Goal: Complete Application Form: Complete application form

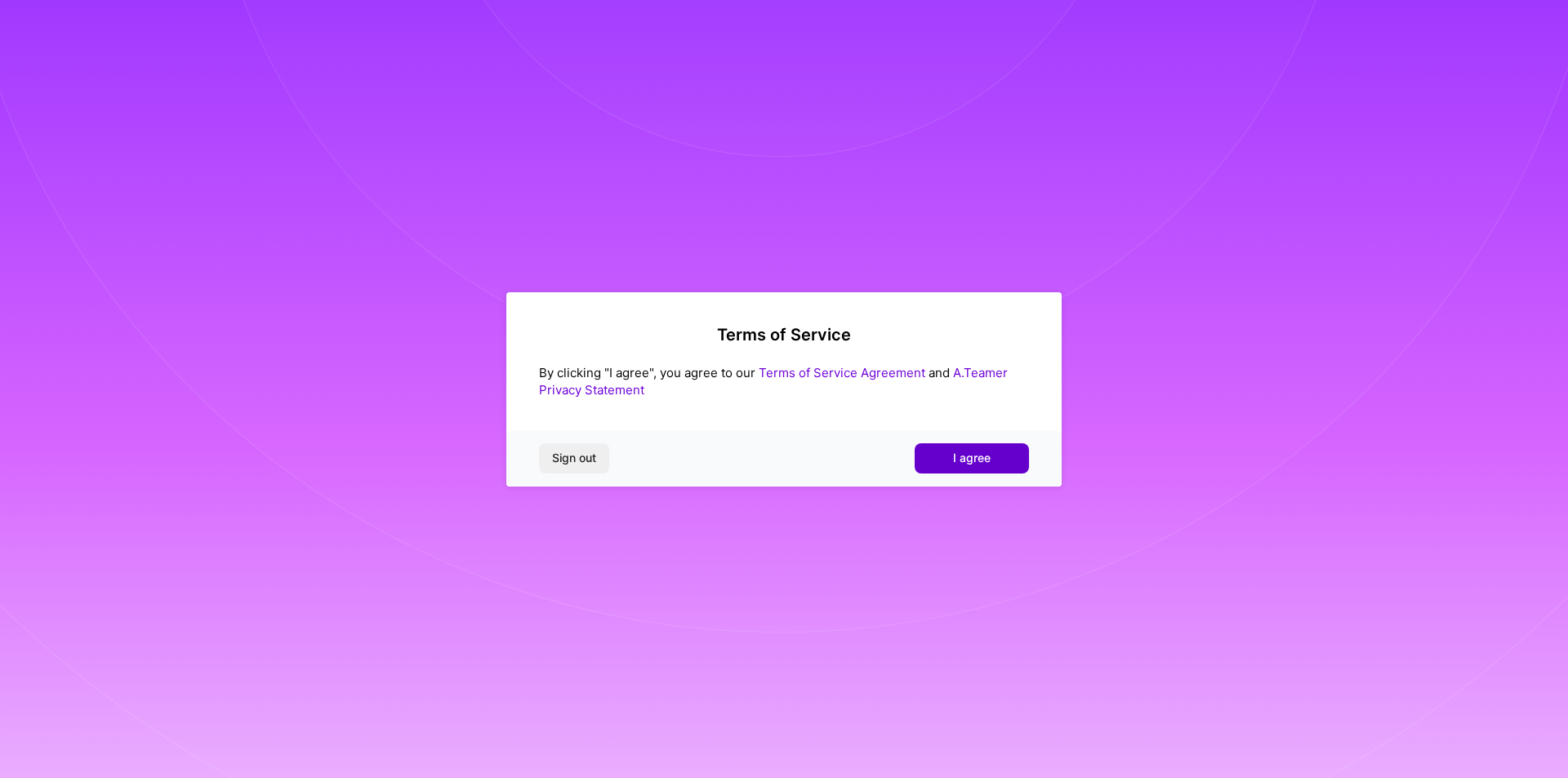
click at [969, 465] on span "I agree" at bounding box center [971, 458] width 37 height 17
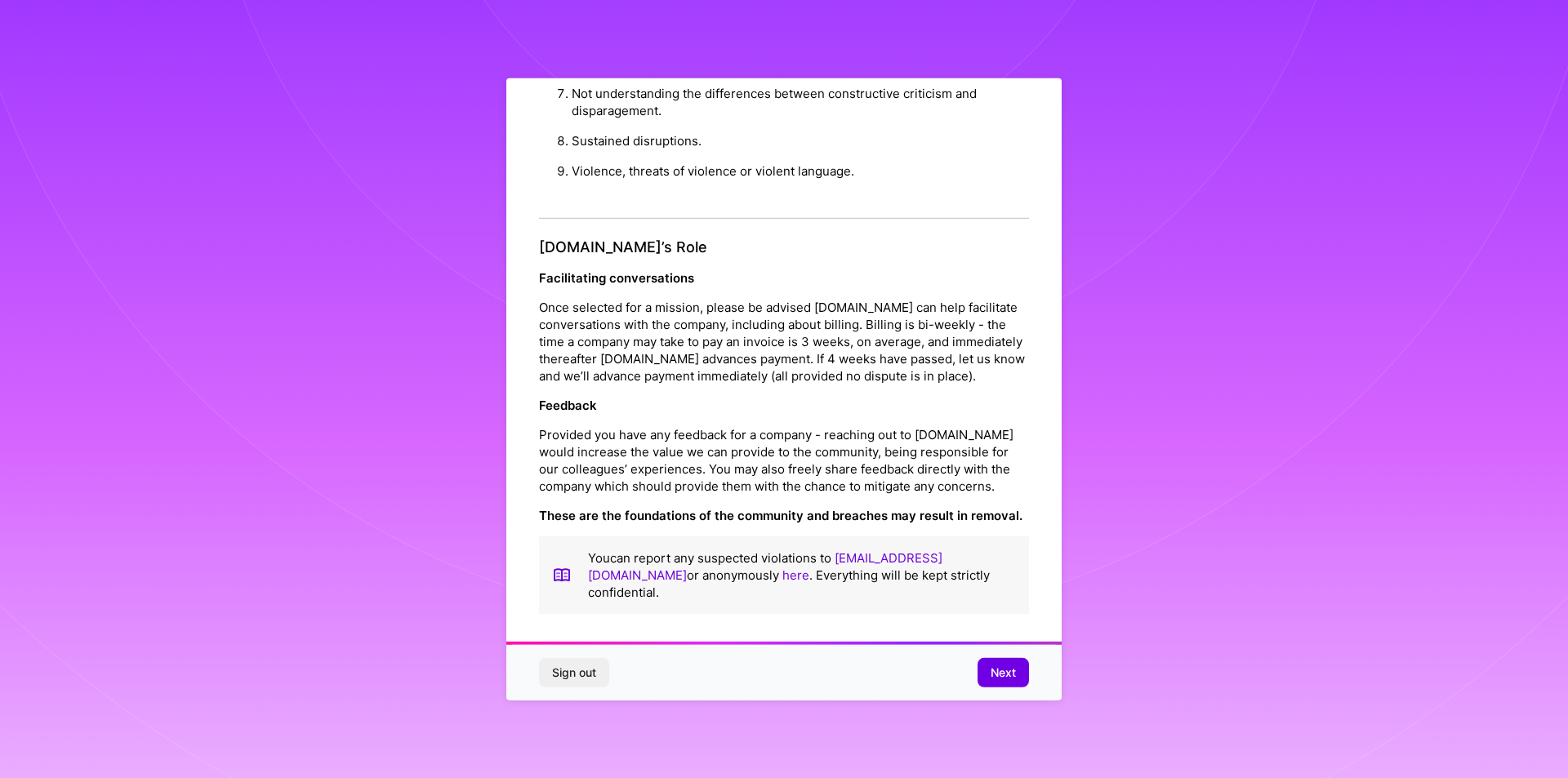
scroll to position [9, 0]
click at [1047, 664] on div "Sign out Next" at bounding box center [784, 673] width 555 height 56
click at [1010, 665] on span "Next" at bounding box center [1003, 673] width 26 height 17
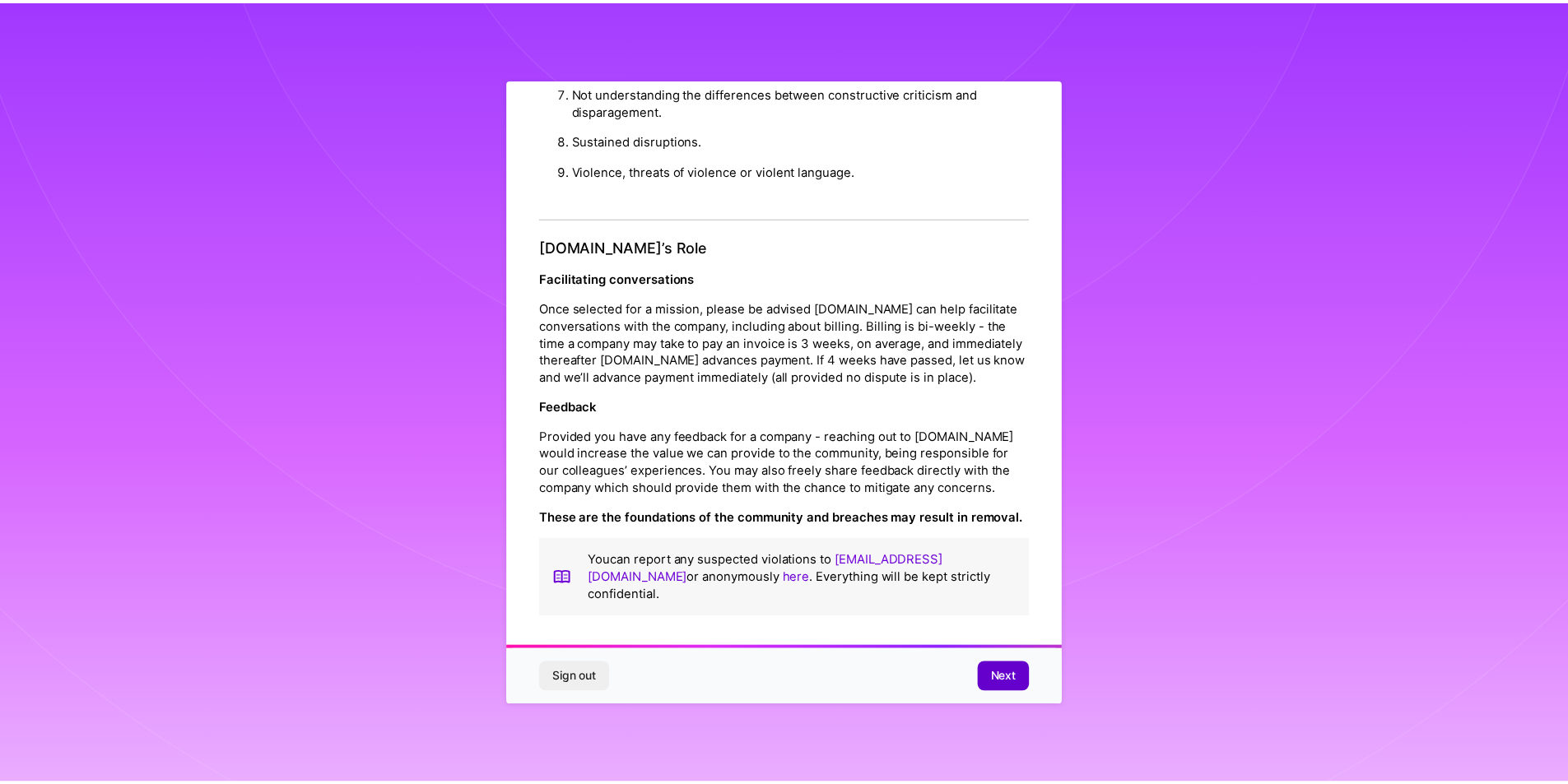
scroll to position [0, 0]
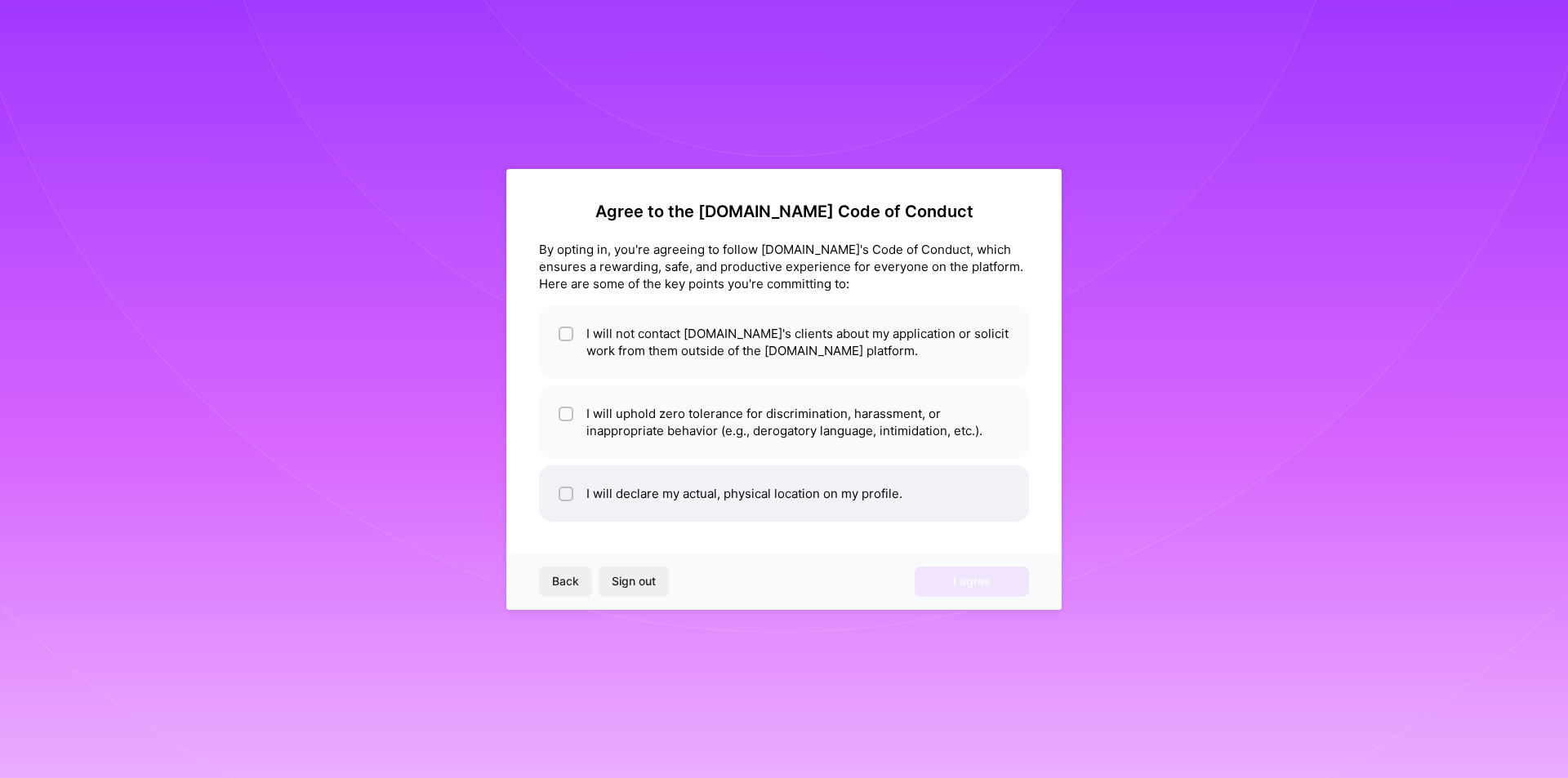
click at [764, 500] on li "I will declare my actual, physical location on my profile." at bounding box center [784, 493] width 490 height 56
checkbox input "true"
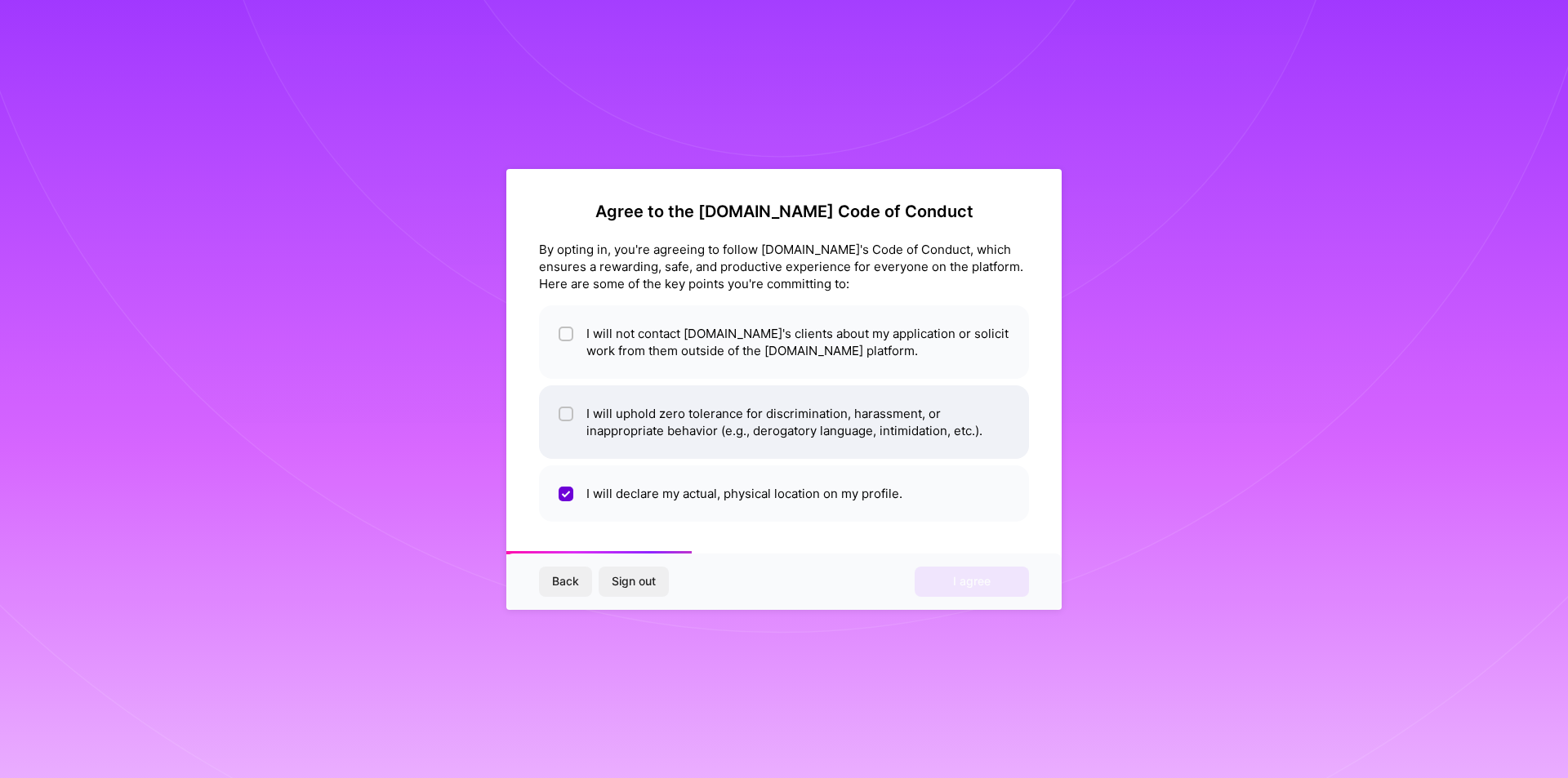
click at [764, 427] on li "I will uphold zero tolerance for discrimination, harassment, or inappropriate b…" at bounding box center [784, 421] width 490 height 74
checkbox input "true"
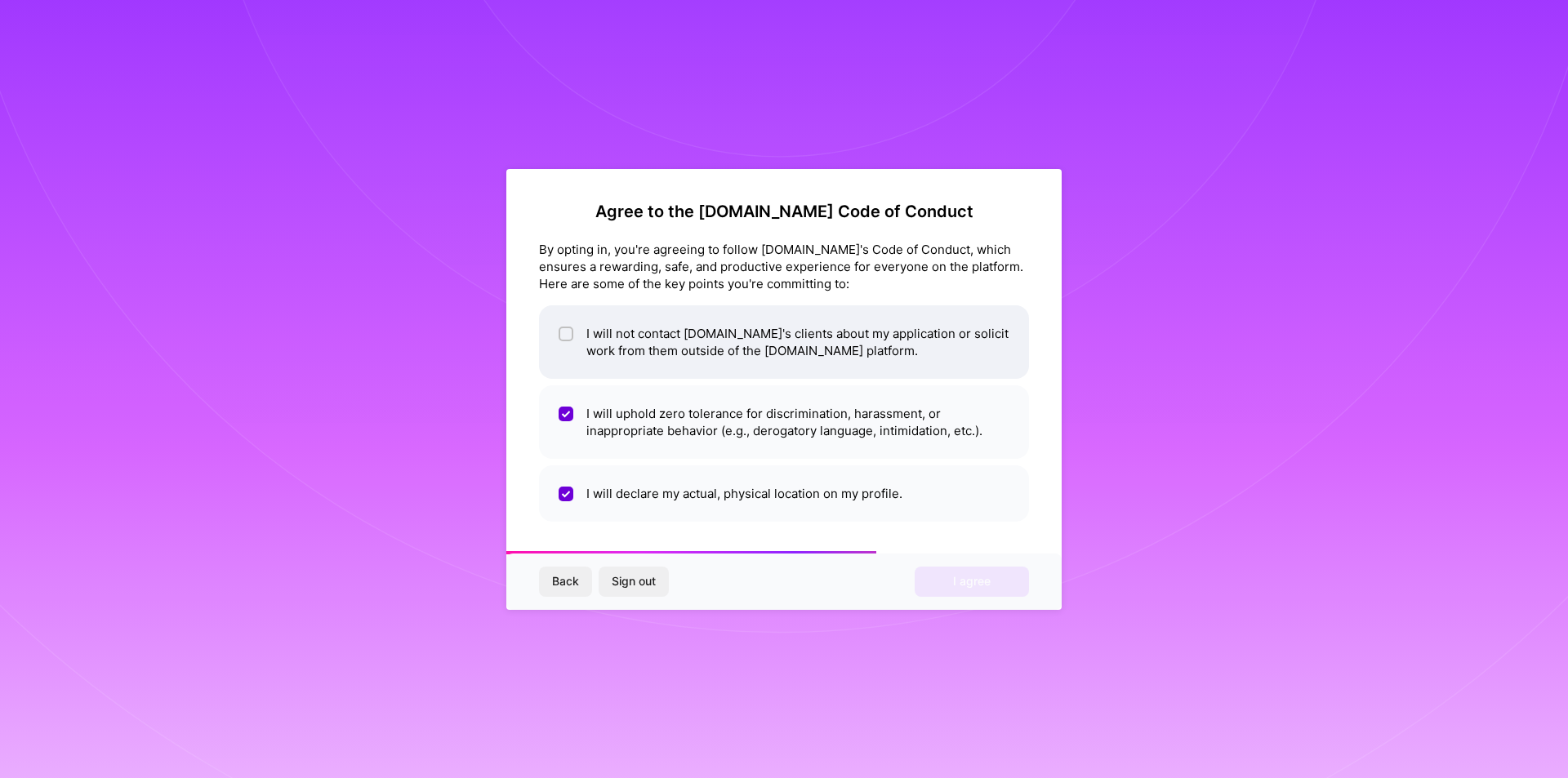
click at [751, 341] on li "I will not contact [DOMAIN_NAME]'s clients about my application or solicit work…" at bounding box center [784, 342] width 490 height 74
checkbox input "true"
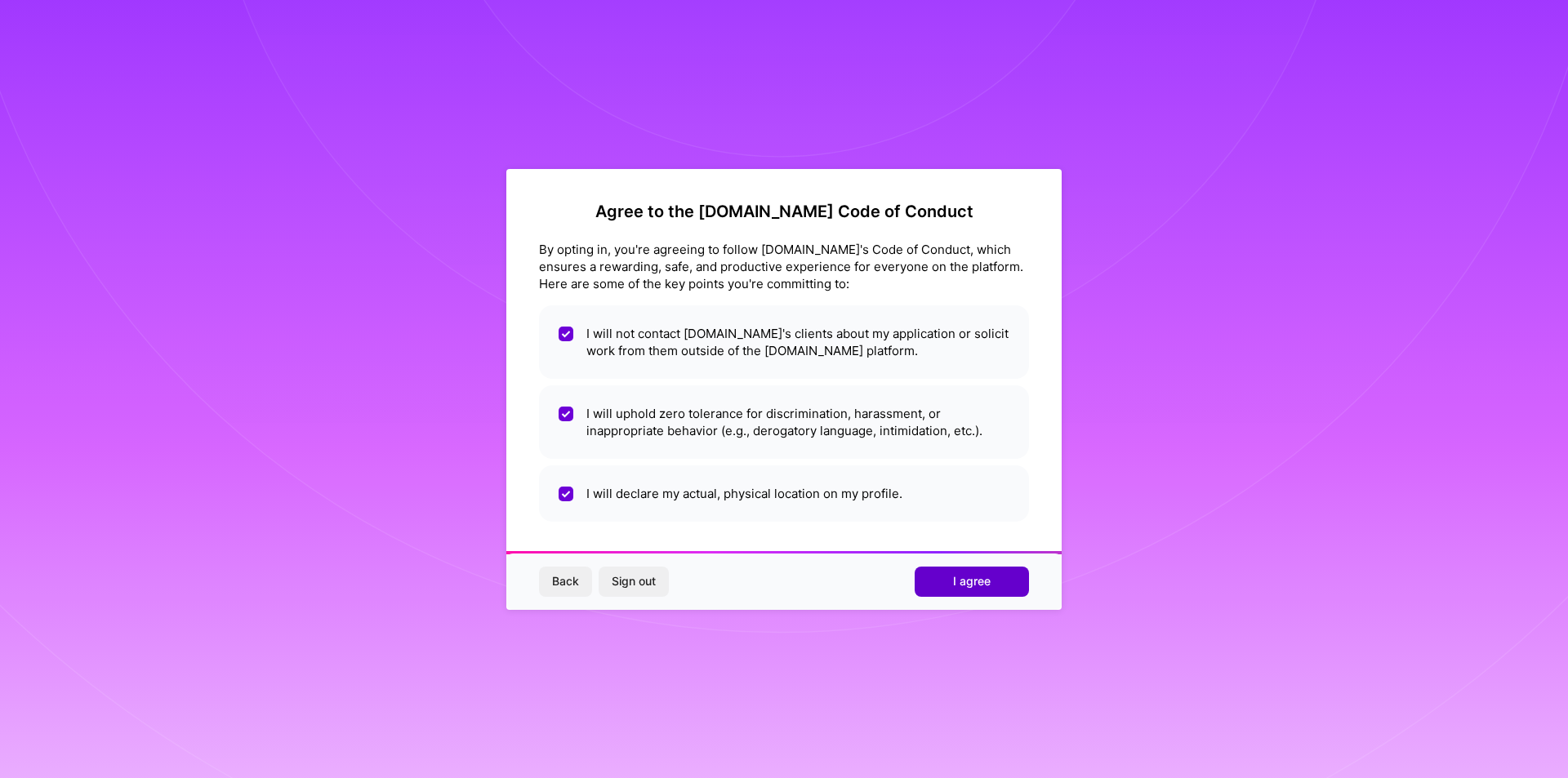
click at [976, 585] on span "I agree" at bounding box center [971, 582] width 37 height 17
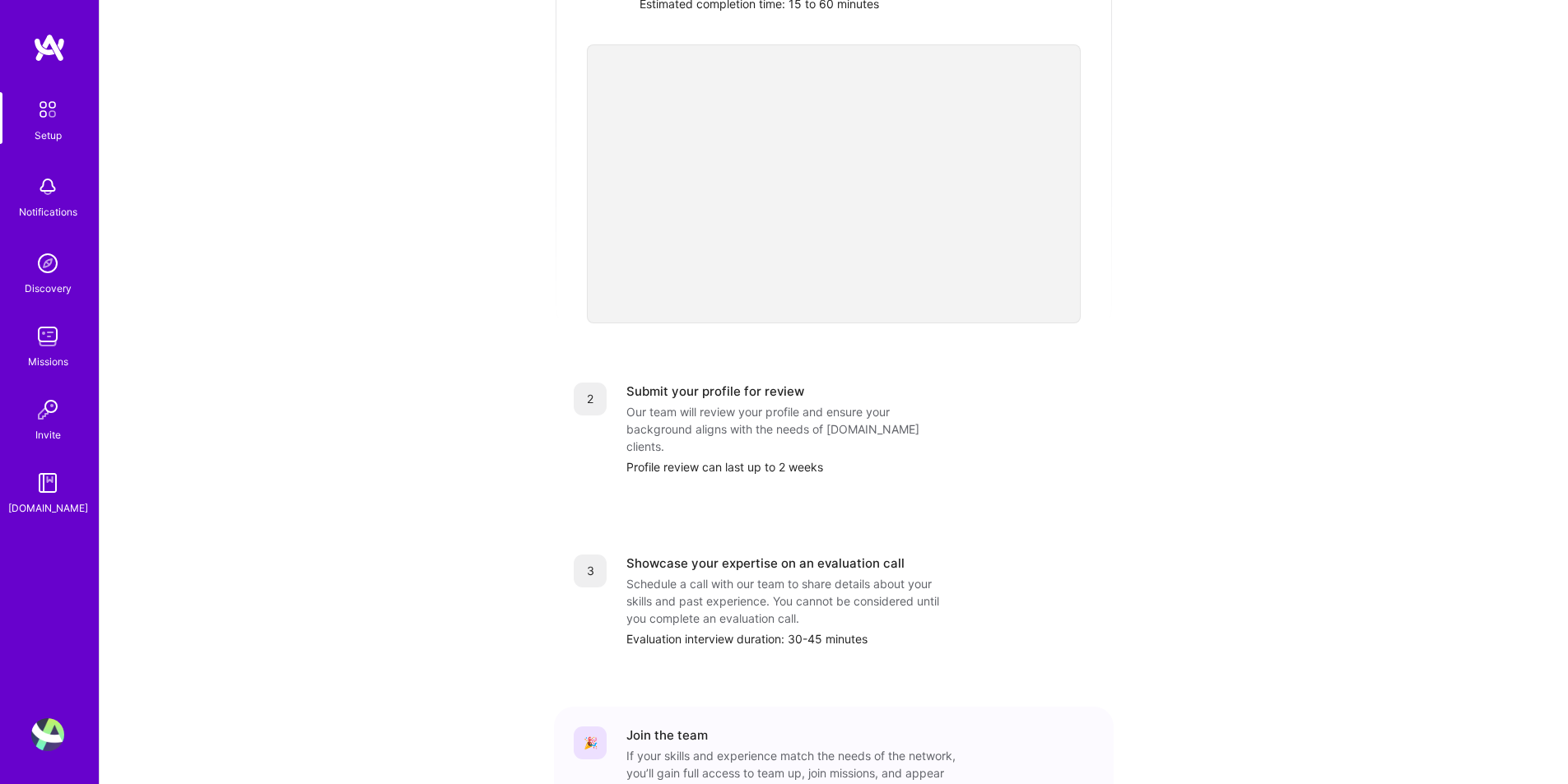
scroll to position [466, 0]
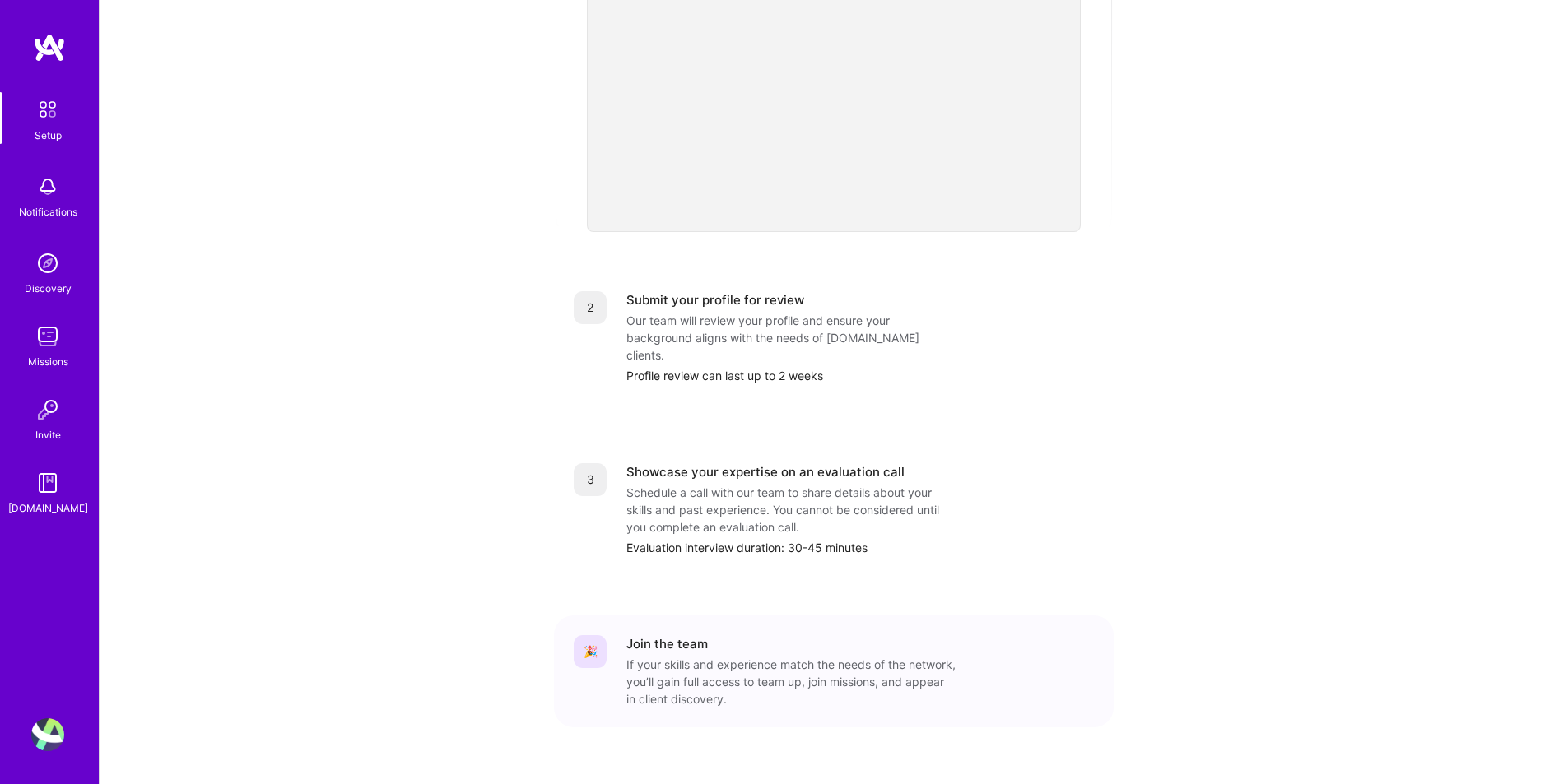
click at [1477, 502] on div "Getting started as an [DOMAIN_NAME] Builder Complete the steps below to request…" at bounding box center [834, 176] width 1469 height 1286
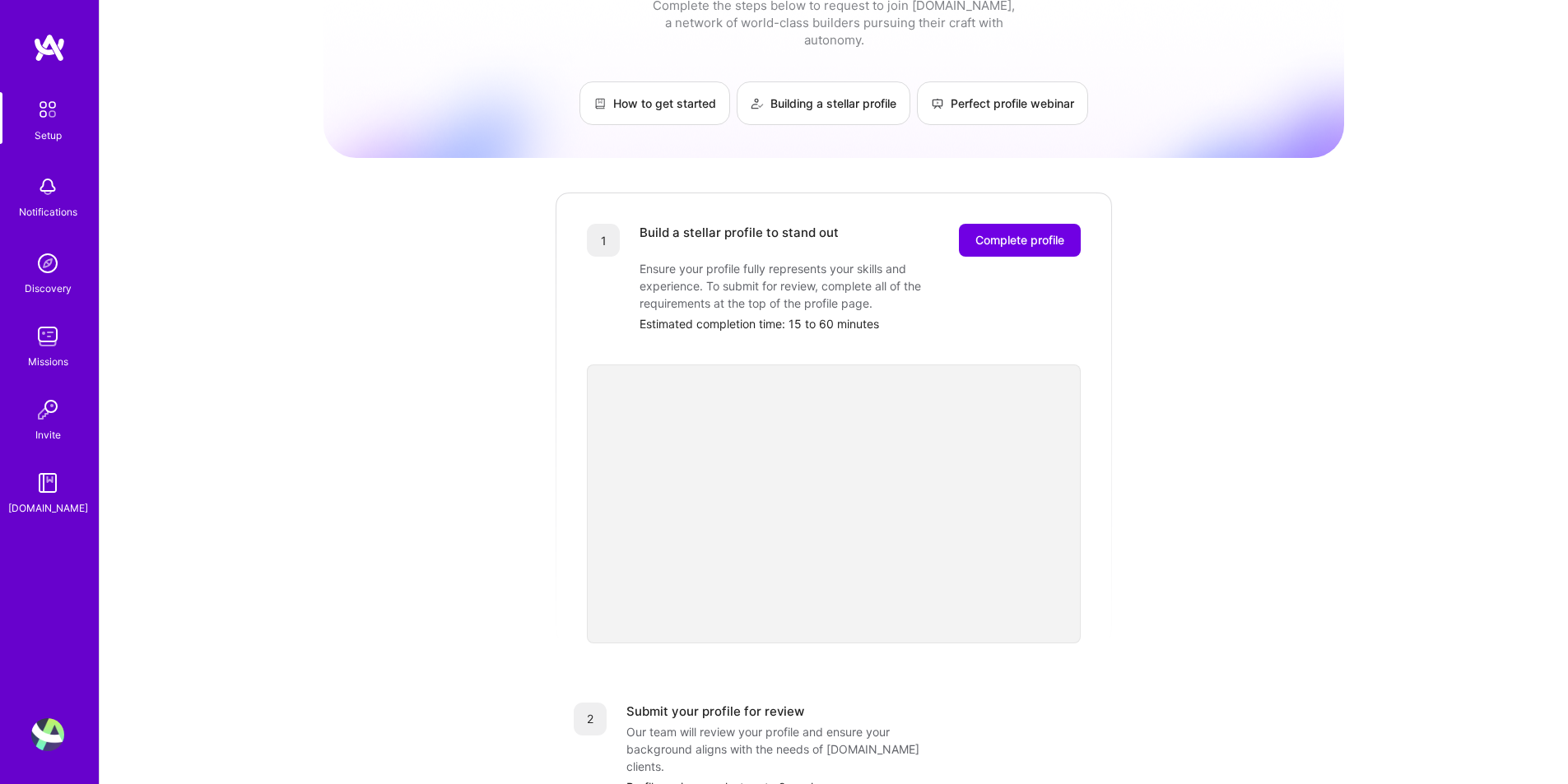
scroll to position [0, 0]
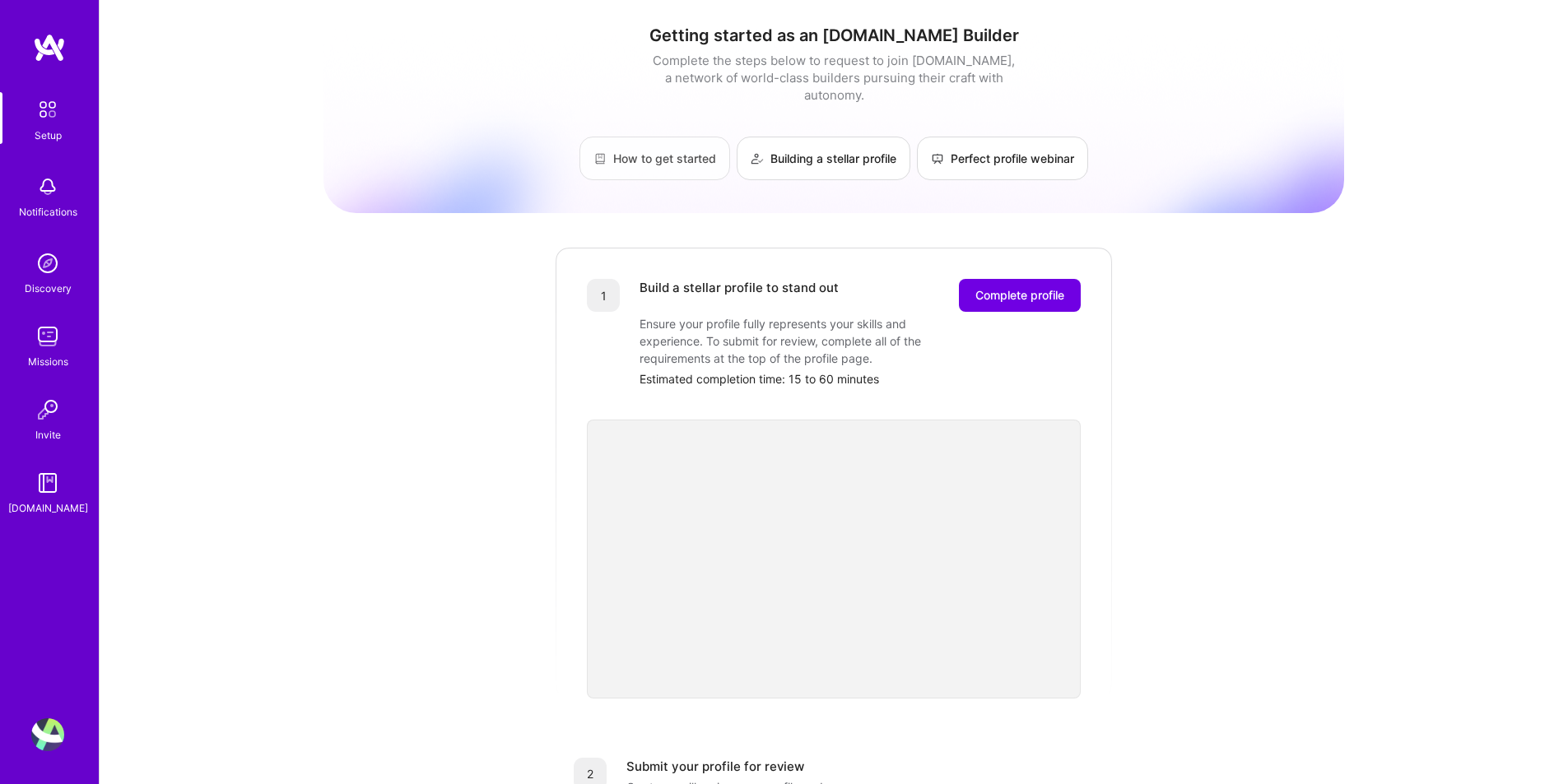
click at [682, 151] on link "How to get started" at bounding box center [654, 158] width 150 height 44
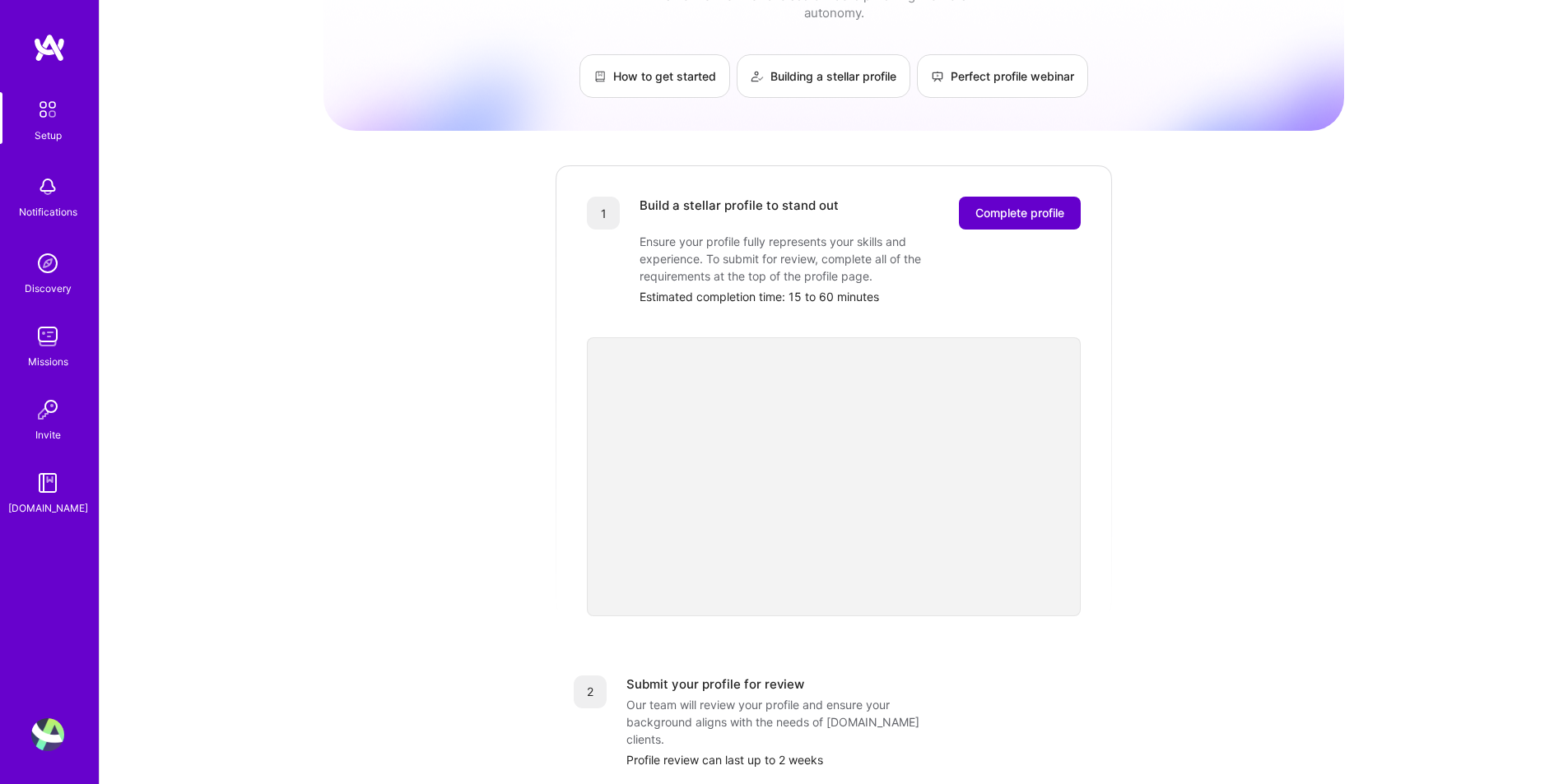
click at [975, 197] on button "Complete profile" at bounding box center [1020, 213] width 122 height 33
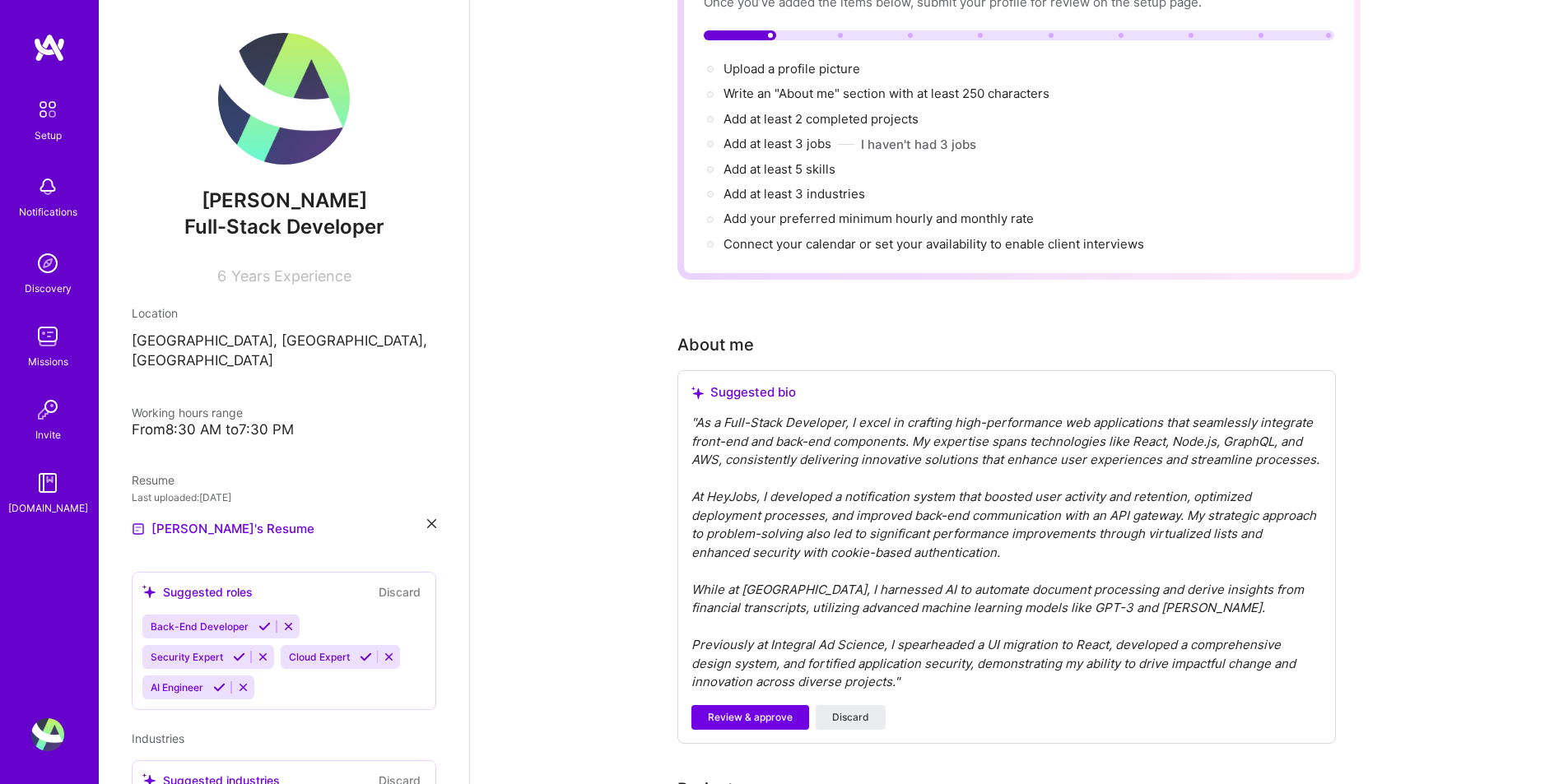
click at [301, 79] on img at bounding box center [283, 98] width 132 height 132
click at [260, 146] on img at bounding box center [283, 98] width 132 height 132
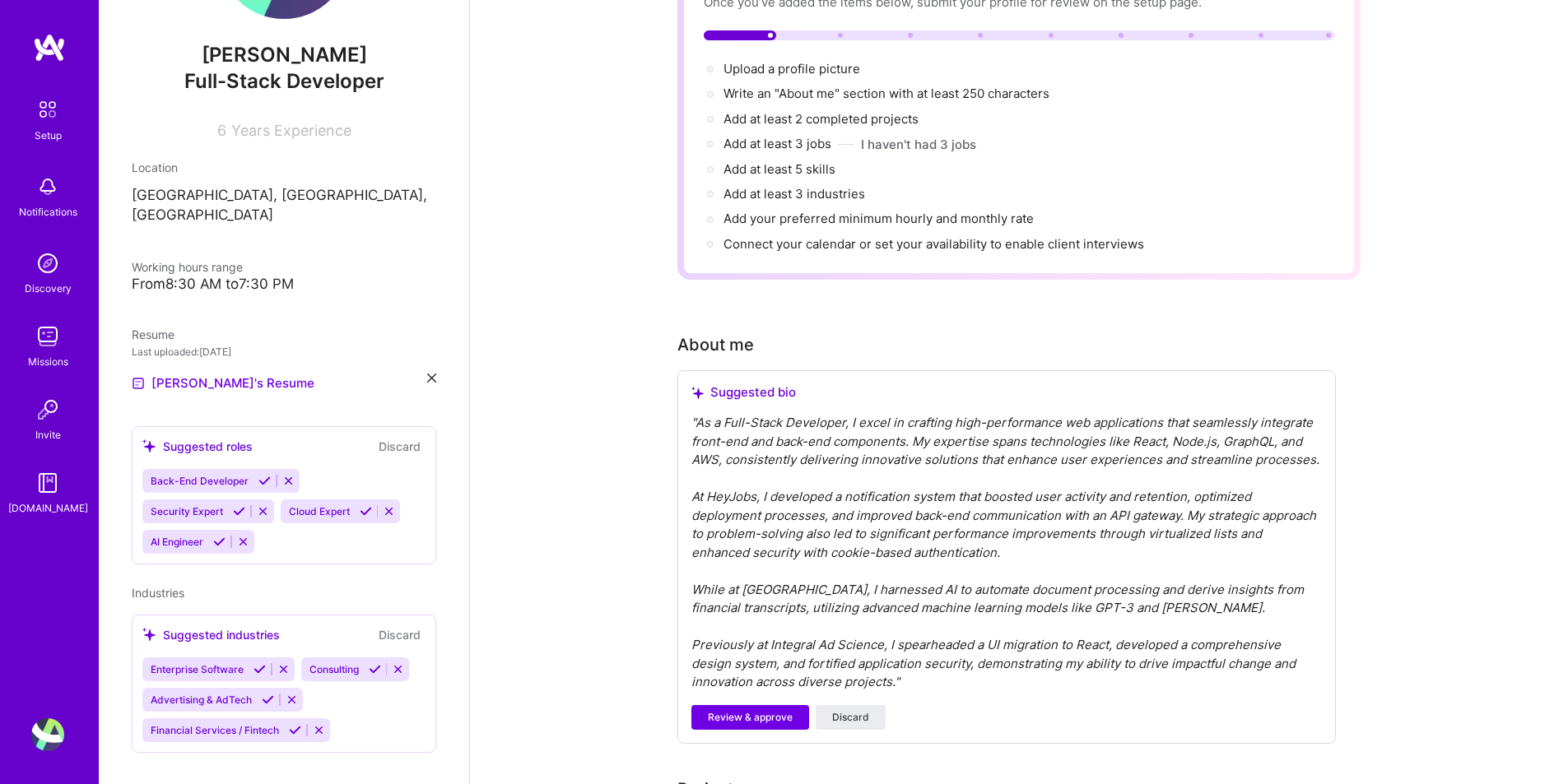
scroll to position [147, 0]
click at [291, 372] on div "[PERSON_NAME]'s Resume" at bounding box center [284, 382] width 305 height 20
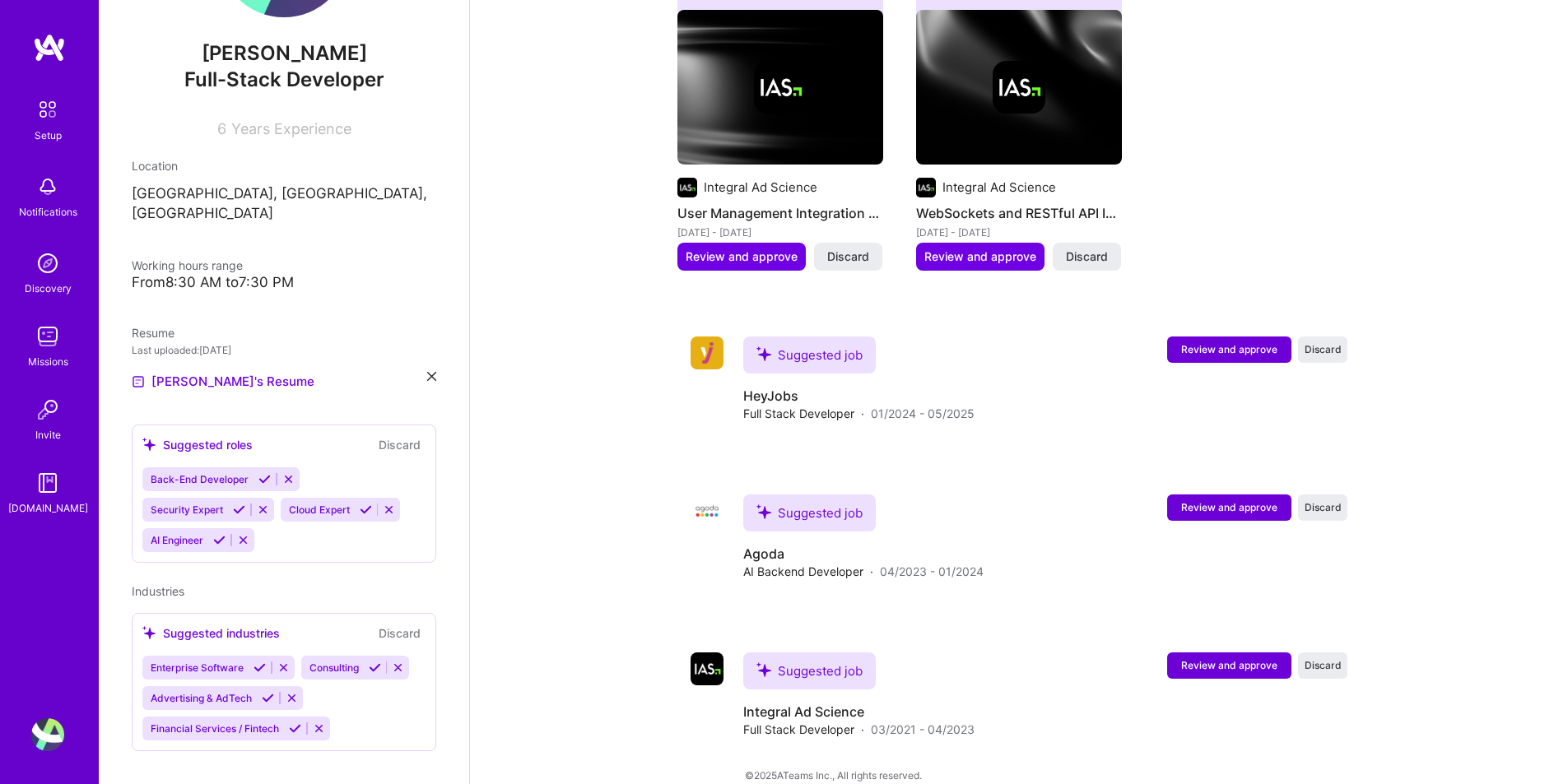
scroll to position [0, 0]
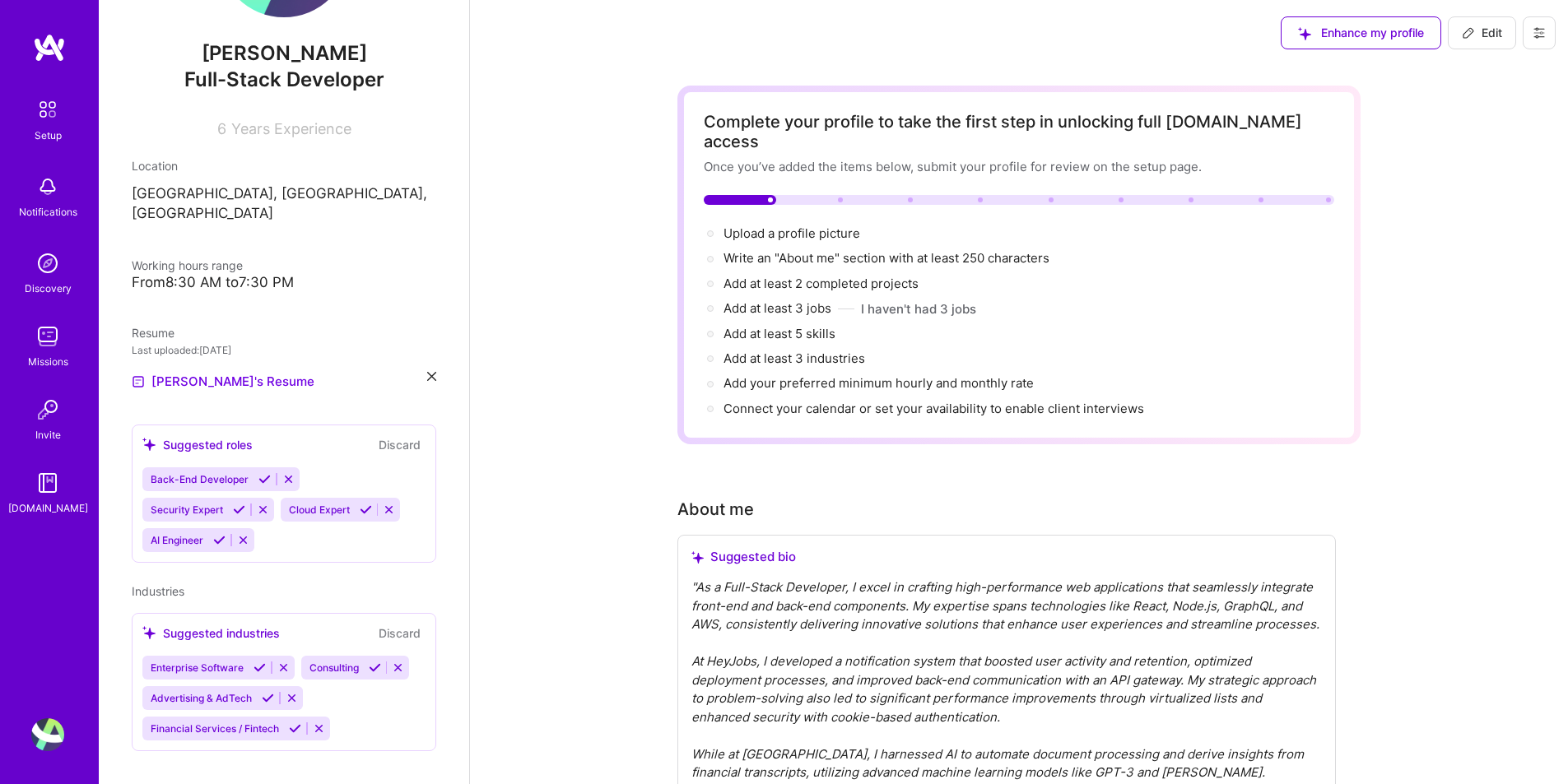
click at [1343, 51] on div "Enhance my profile Edit" at bounding box center [1418, 33] width 300 height 66
click at [791, 186] on div "Complete your profile to take the first step in unlocking full [DOMAIN_NAME] ac…" at bounding box center [1019, 264] width 631 height 306
click at [821, 195] on div at bounding box center [1019, 200] width 631 height 10
click at [832, 186] on div "Complete your profile to take the first step in unlocking full [DOMAIN_NAME] ac…" at bounding box center [1019, 264] width 631 height 306
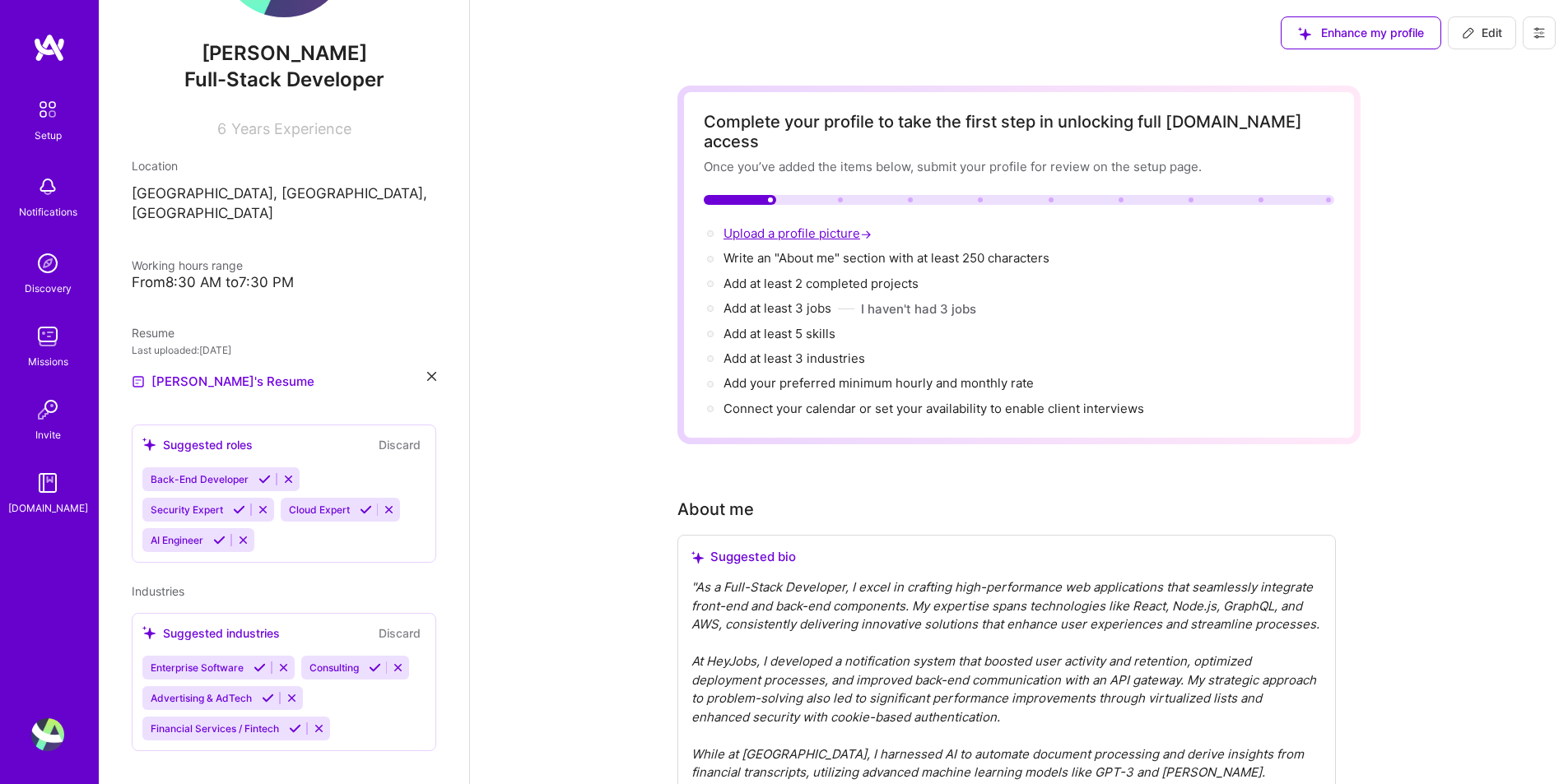
click at [749, 226] on span "Upload a profile picture →" at bounding box center [799, 234] width 151 height 16
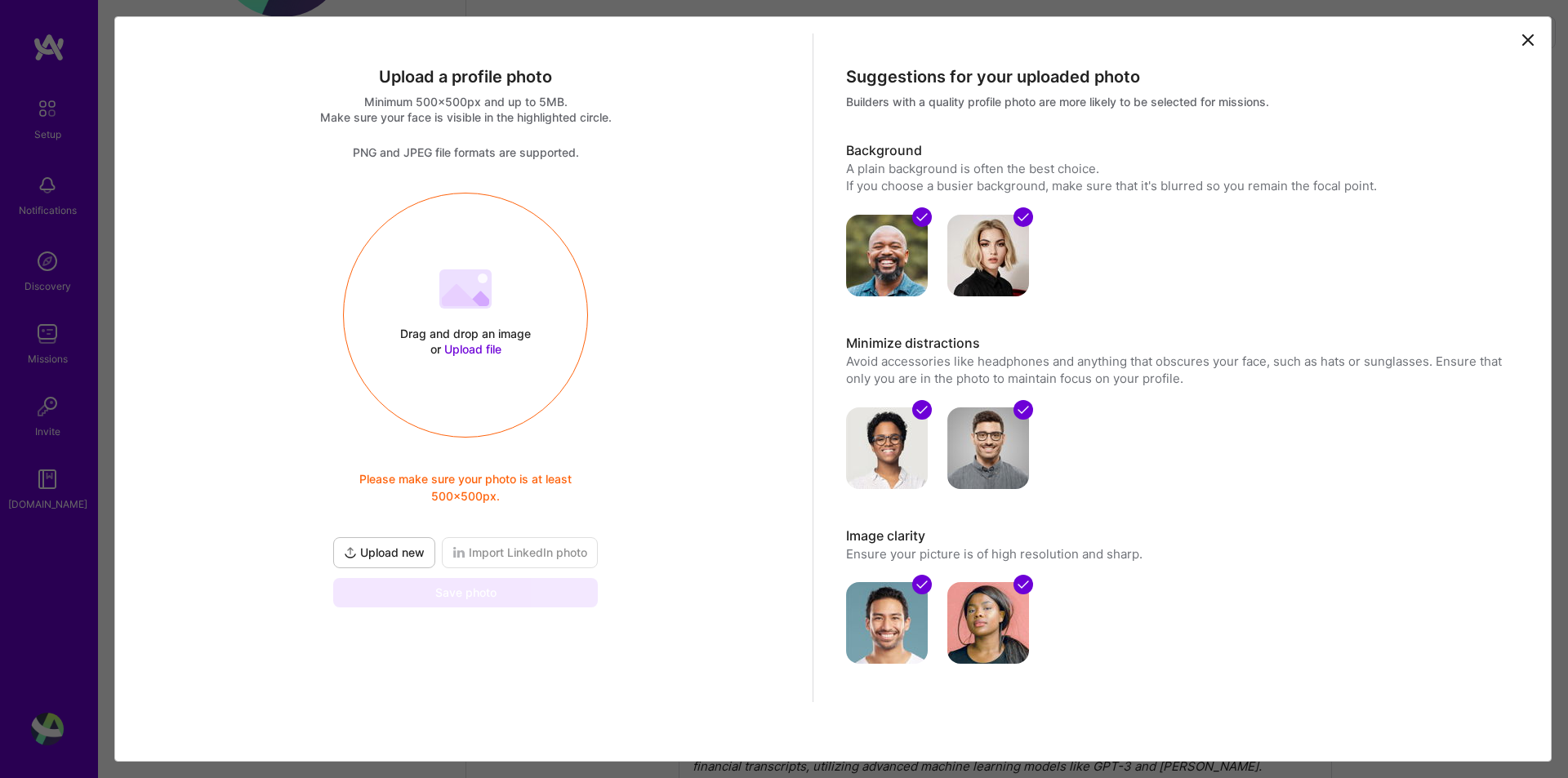
click at [1518, 43] on icon at bounding box center [1528, 40] width 20 height 20
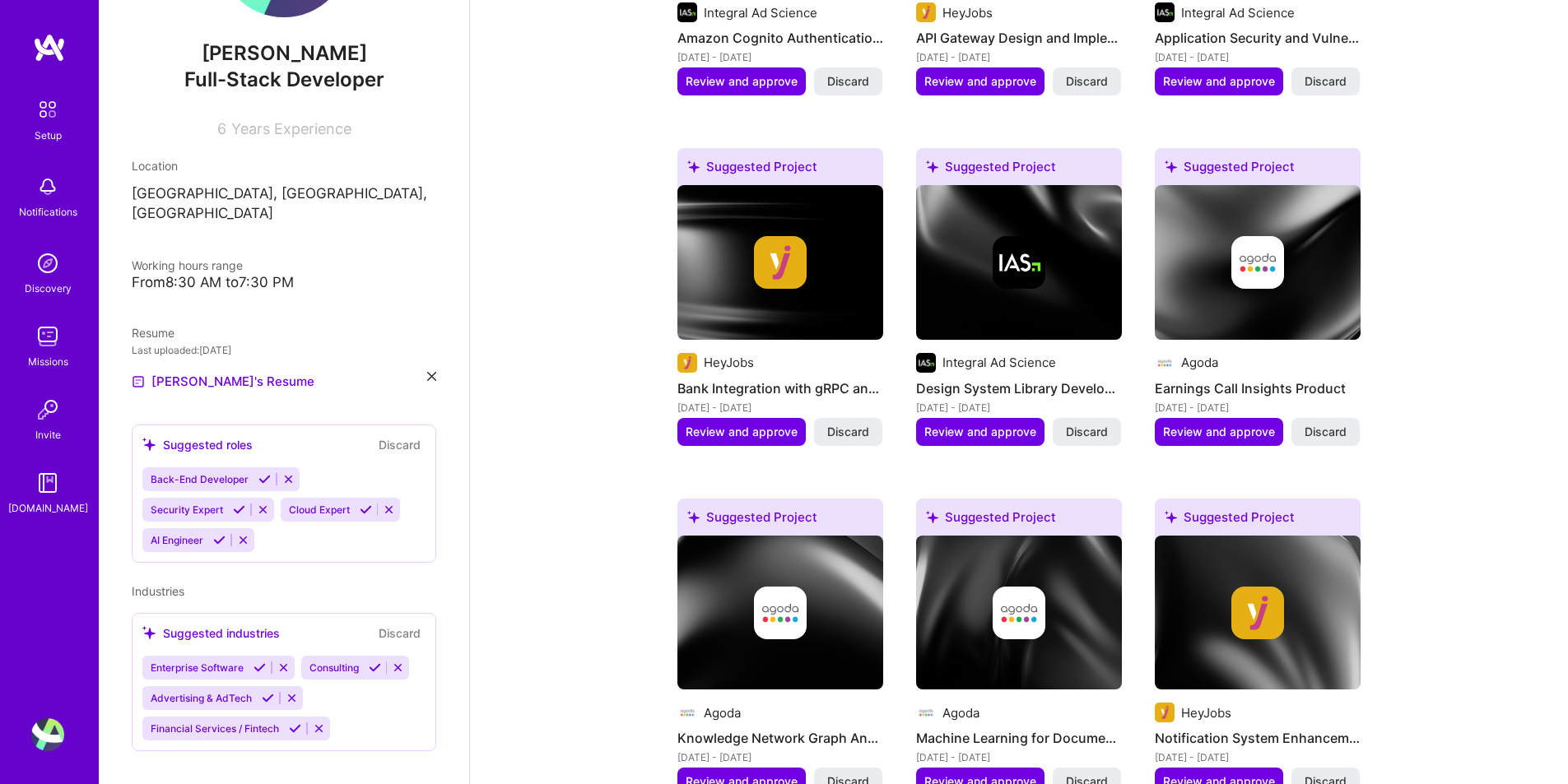
scroll to position [1234, 0]
